Goal: Task Accomplishment & Management: Manage account settings

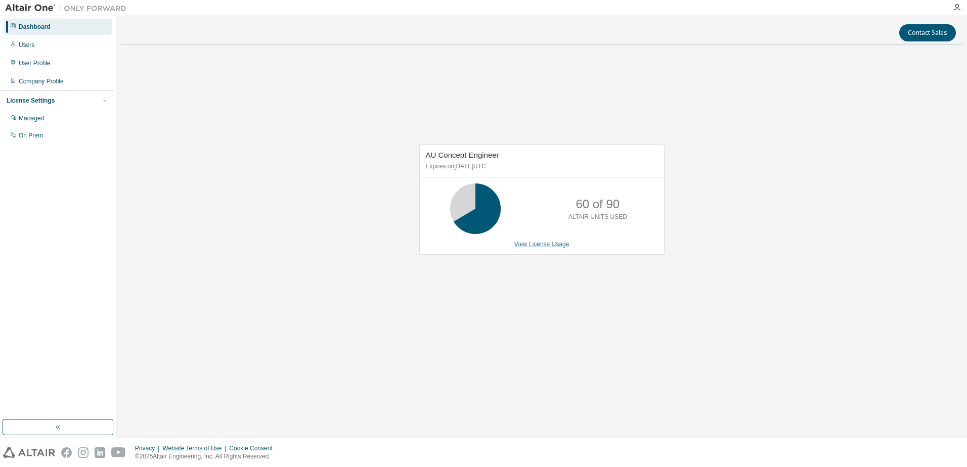
click at [551, 244] on link "View License Usage" at bounding box center [541, 244] width 55 height 7
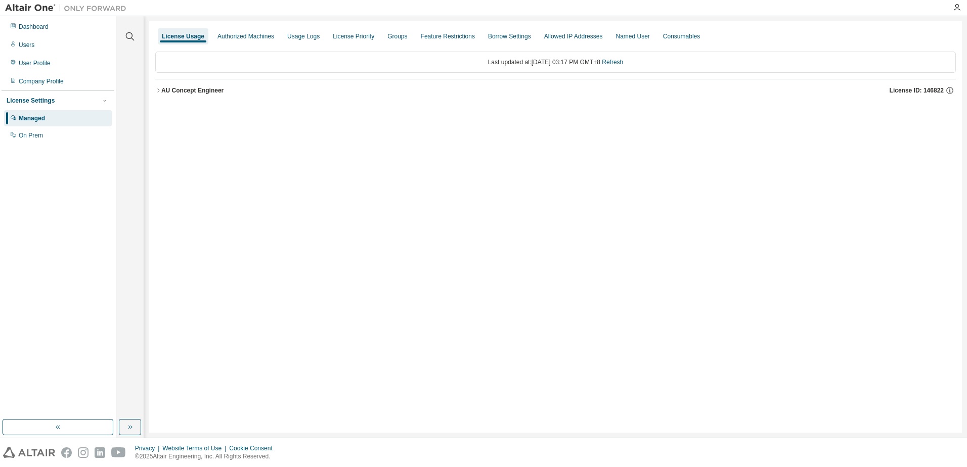
click at [160, 91] on icon "button" at bounding box center [158, 90] width 6 height 6
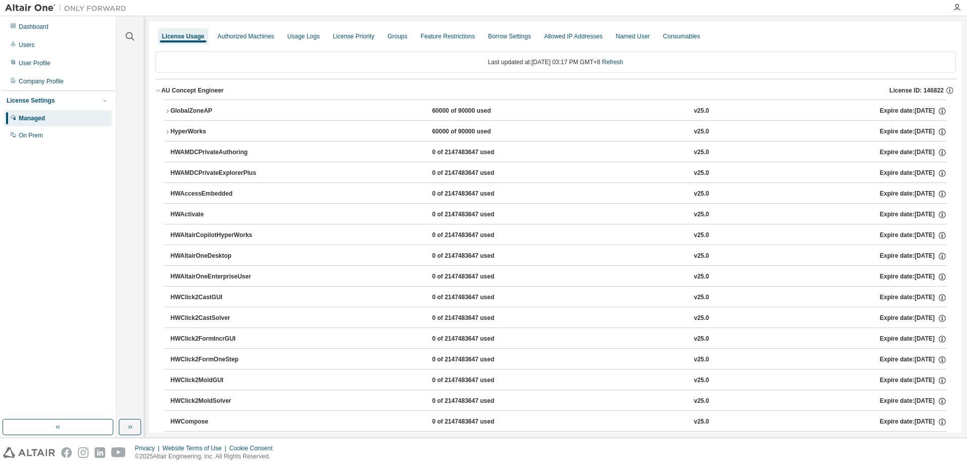
click at [187, 133] on div "HyperWorks" at bounding box center [215, 131] width 91 height 9
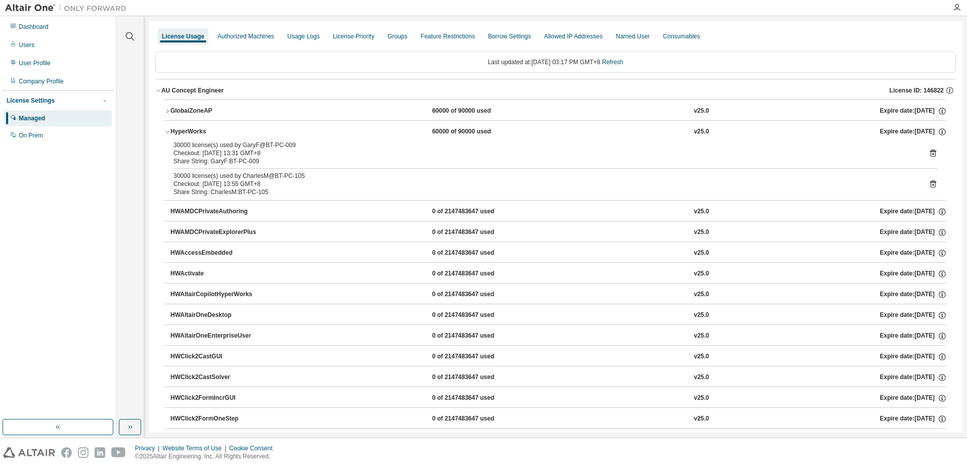
click at [191, 118] on button "GlobalZoneAP 60000 of 90000 used v25.0 Expire date: 2026-07-13" at bounding box center [555, 111] width 782 height 22
